Goal: Task Accomplishment & Management: Use online tool/utility

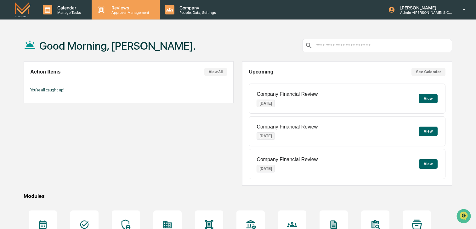
click at [120, 12] on p "Approval Management" at bounding box center [129, 12] width 46 height 4
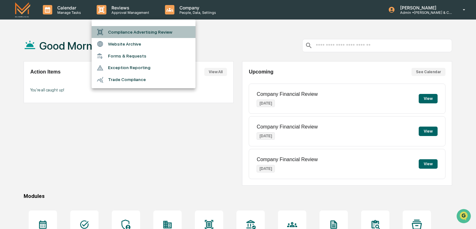
click at [135, 31] on li "Compliance Advertising Review" at bounding box center [144, 32] width 104 height 12
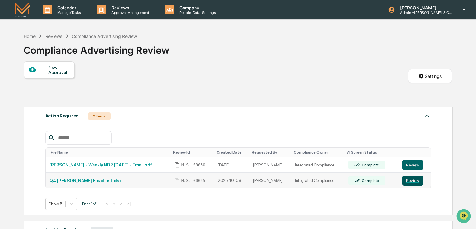
click at [413, 181] on button "Review" at bounding box center [412, 181] width 21 height 10
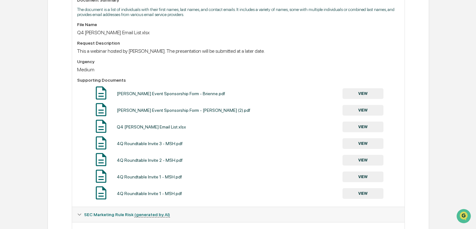
scroll to position [196, 0]
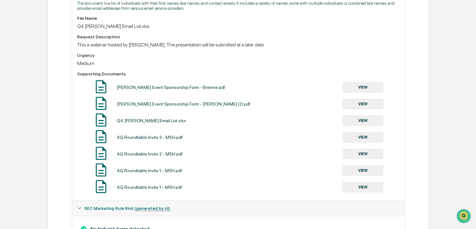
click at [365, 88] on button "VIEW" at bounding box center [362, 87] width 41 height 11
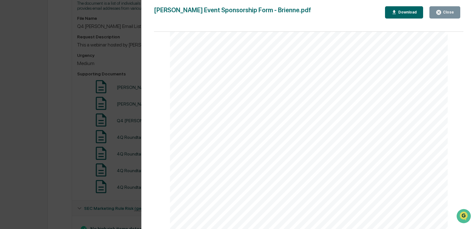
scroll to position [0, 0]
click at [96, 66] on div "Version History 10/08/2025, 02:09 PM Becky Lallier M.S. Howells Event Sponsorsh…" at bounding box center [238, 114] width 476 height 229
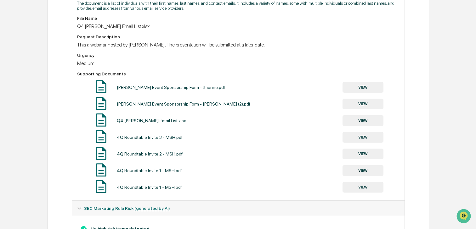
click at [367, 105] on button "VIEW" at bounding box center [362, 104] width 41 height 11
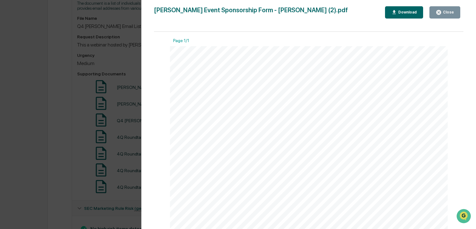
click at [446, 13] on div "Close" at bounding box center [447, 12] width 12 height 4
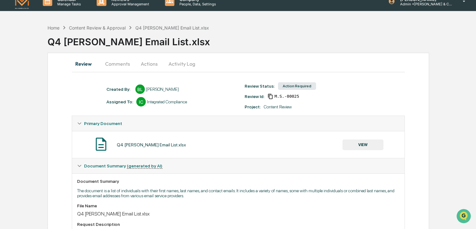
scroll to position [6, 0]
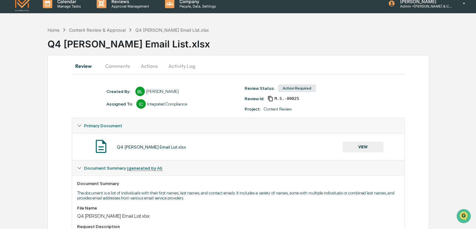
click at [183, 67] on button "Activity Log" at bounding box center [181, 66] width 37 height 15
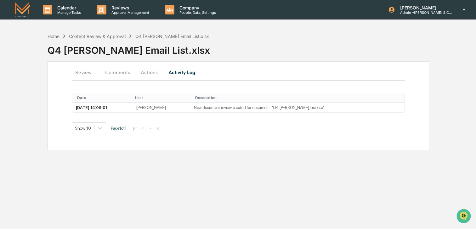
scroll to position [0, 0]
click at [152, 74] on button "Actions" at bounding box center [149, 72] width 28 height 15
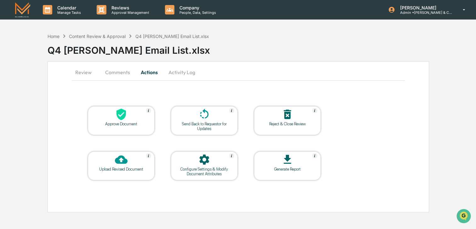
click at [120, 76] on button "Comments" at bounding box center [117, 72] width 35 height 15
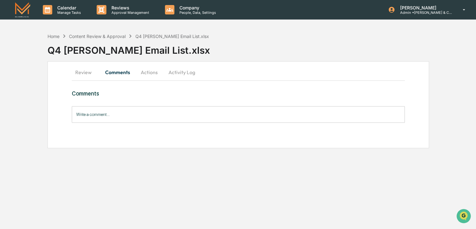
click at [87, 72] on button "Review" at bounding box center [86, 72] width 28 height 15
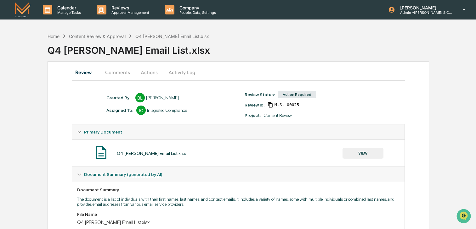
click at [112, 73] on button "Comments" at bounding box center [117, 72] width 35 height 15
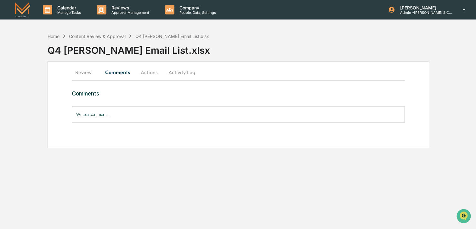
click at [115, 115] on input "Write a comment..." at bounding box center [238, 114] width 333 height 17
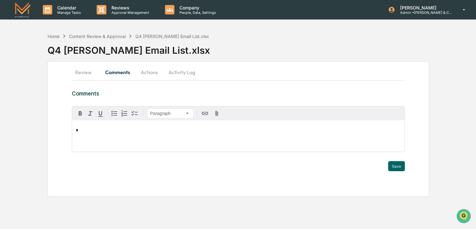
click at [85, 71] on button "Review" at bounding box center [86, 72] width 28 height 15
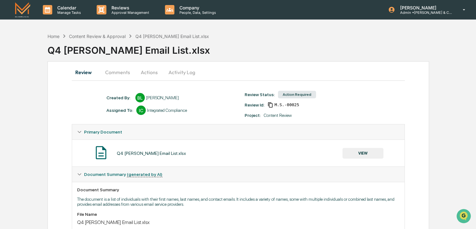
click at [300, 96] on div "Action Required" at bounding box center [297, 95] width 38 height 8
click at [109, 35] on div "Content Review & Approval" at bounding box center [97, 36] width 57 height 5
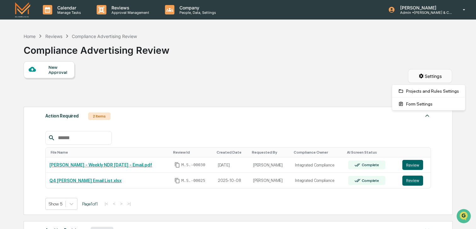
click at [425, 73] on html "Calendar Manage Tasks Reviews Approval Management Company People, Data, Setting…" at bounding box center [238, 114] width 476 height 229
click at [302, 107] on html "Calendar Manage Tasks Reviews Approval Management Company People, Data, Setting…" at bounding box center [238, 114] width 476 height 229
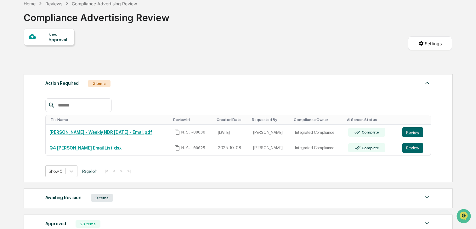
scroll to position [32, 0]
